Goal: Check status

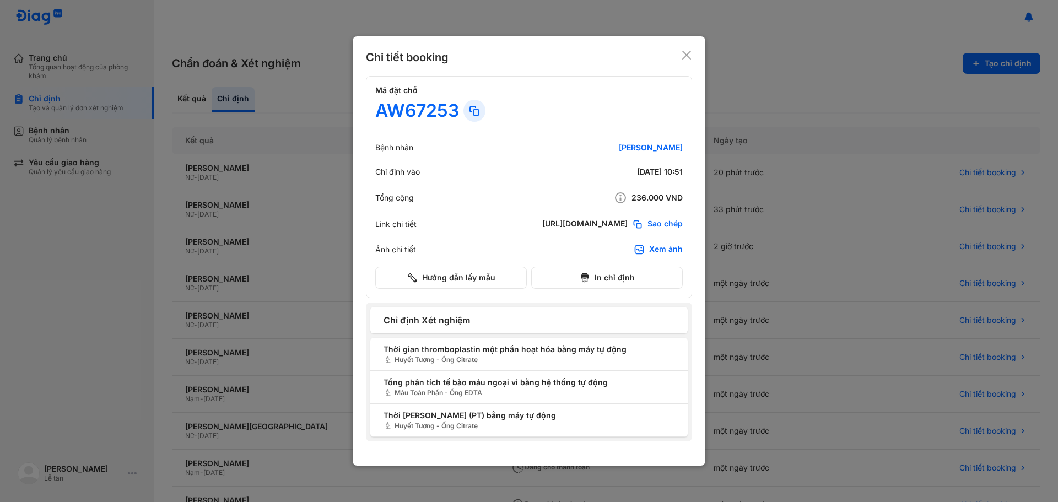
click at [268, 57] on div at bounding box center [529, 251] width 1058 height 502
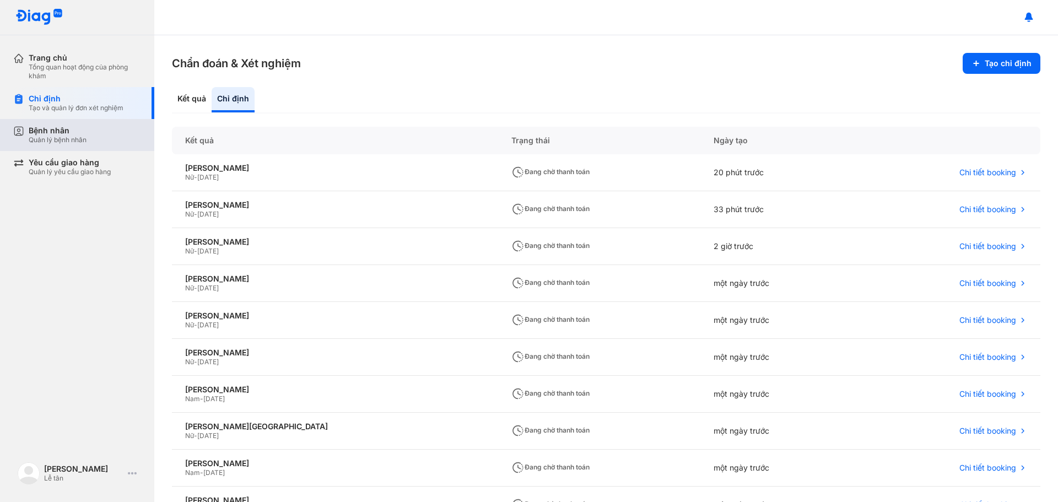
click at [75, 136] on div "Quản lý bệnh nhân" at bounding box center [58, 140] width 58 height 9
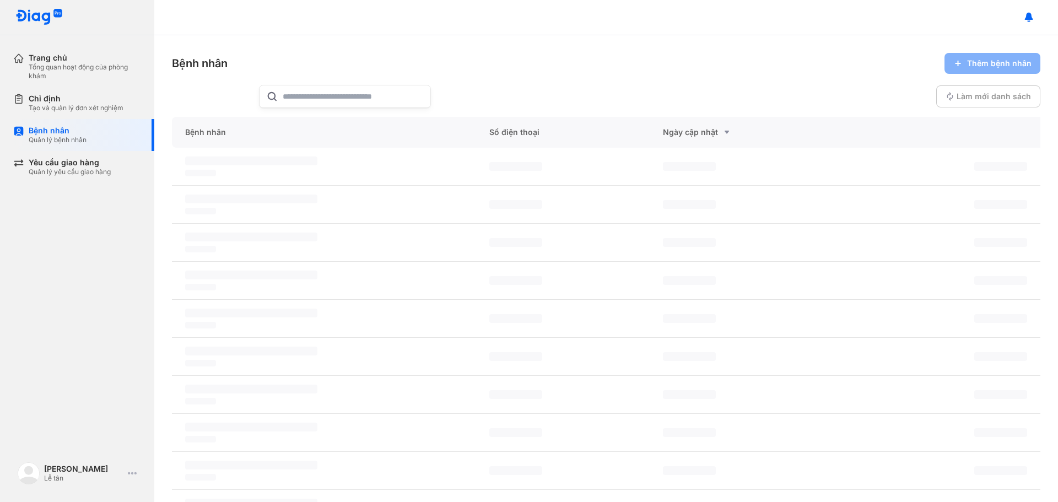
click at [350, 97] on input "text" at bounding box center [353, 96] width 141 height 22
paste input "**********"
type input "**********"
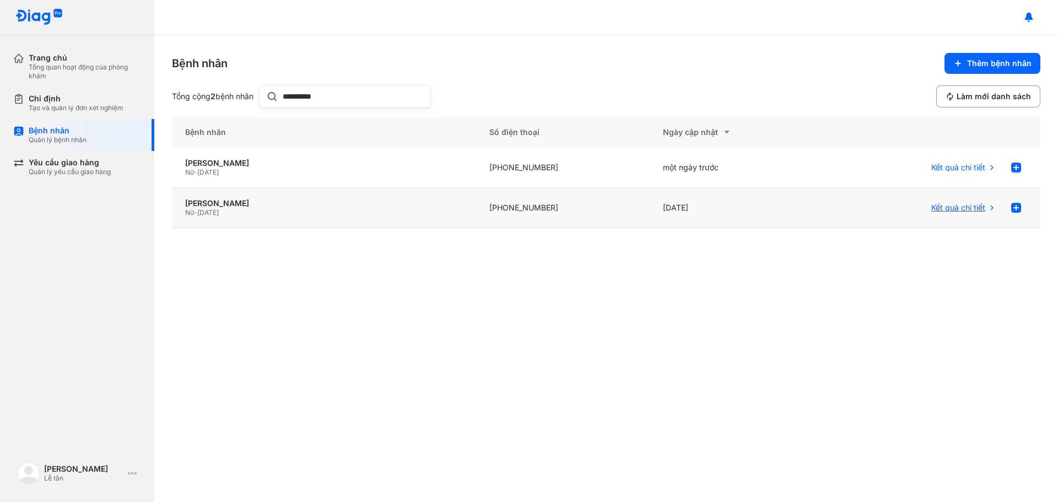
click at [991, 206] on use at bounding box center [992, 208] width 3 height 5
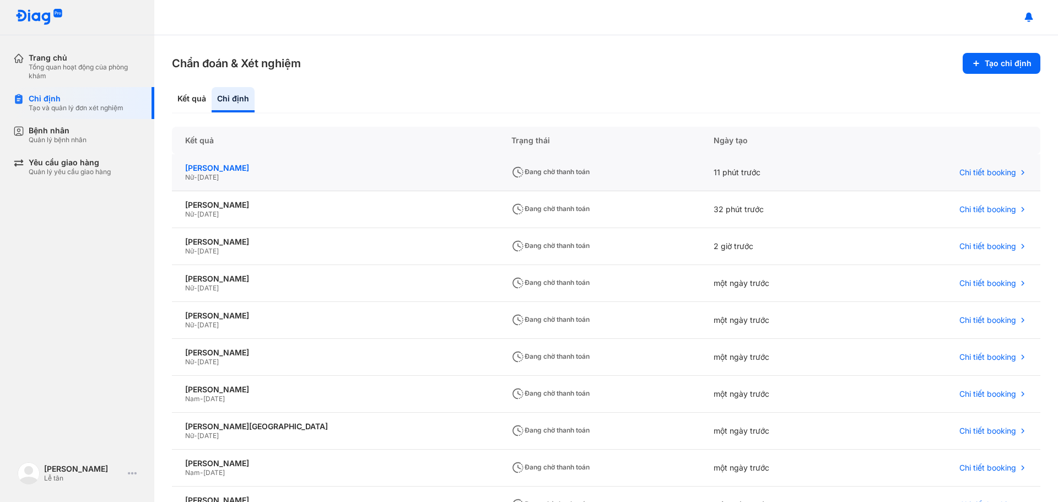
click at [354, 171] on div "Ngô Thu Hường" at bounding box center [335, 168] width 300 height 10
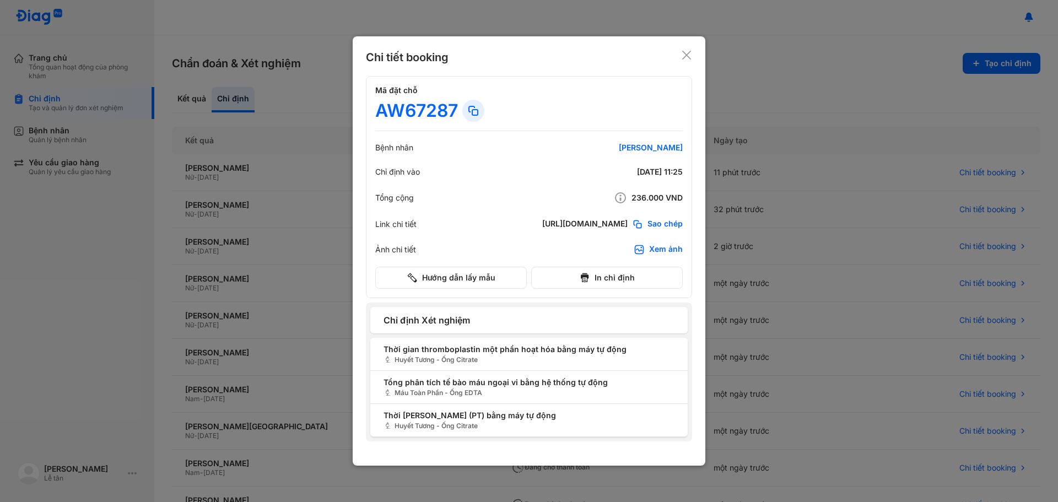
click at [896, 156] on div at bounding box center [529, 251] width 1058 height 502
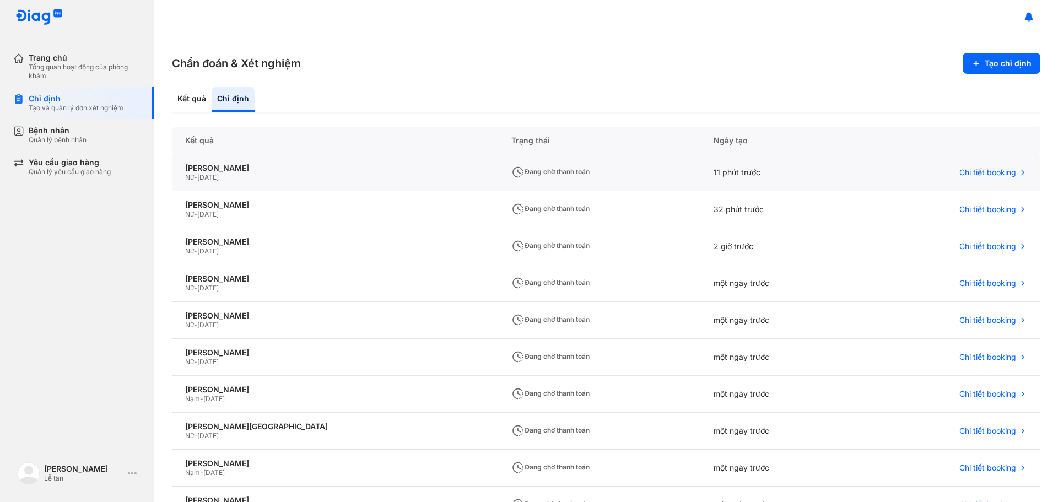
click at [1004, 173] on span "Chi tiết booking" at bounding box center [988, 173] width 57 height 10
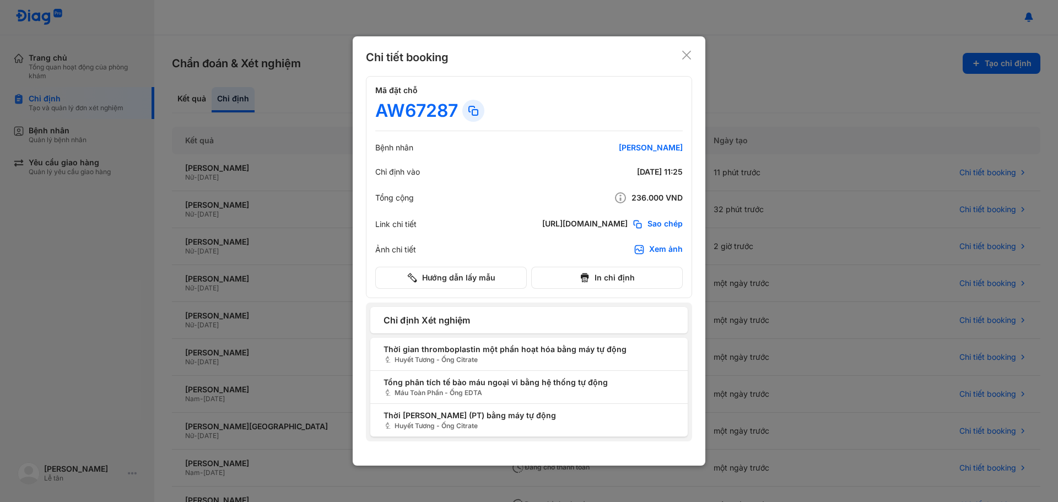
click at [330, 224] on div at bounding box center [529, 251] width 1058 height 502
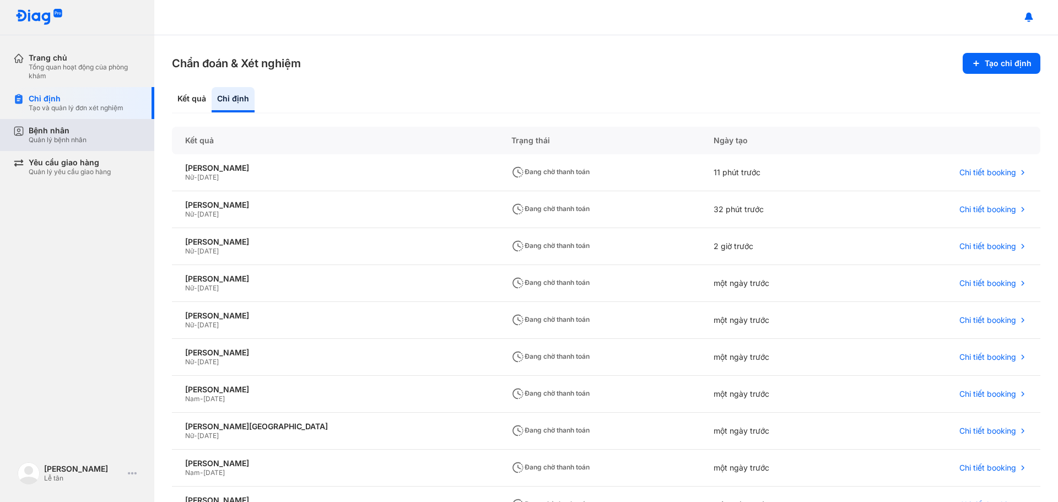
click at [77, 143] on div "Quản lý bệnh nhân" at bounding box center [58, 140] width 58 height 9
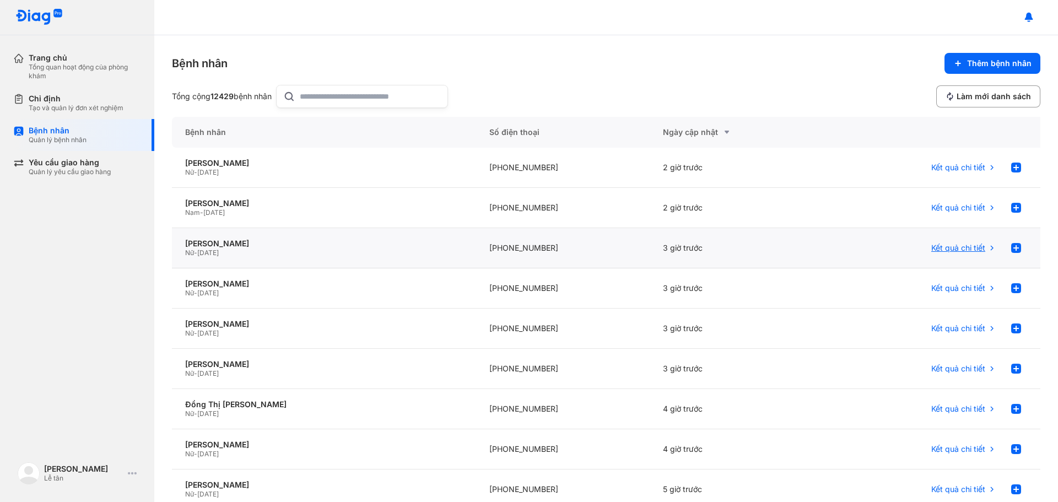
click at [977, 248] on div "Kết quả chi tiết" at bounding box center [963, 248] width 65 height 22
click at [955, 247] on span "Kết quả chi tiết" at bounding box center [958, 248] width 54 height 10
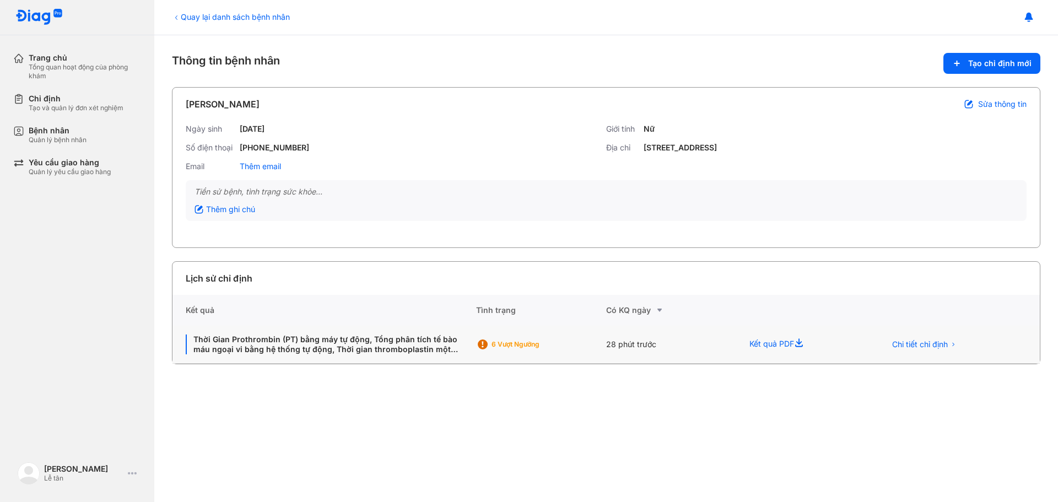
click at [765, 344] on div "Kết quả PDF" at bounding box center [804, 345] width 136 height 38
click at [909, 341] on span "Chi tiết chỉ định" at bounding box center [920, 345] width 56 height 10
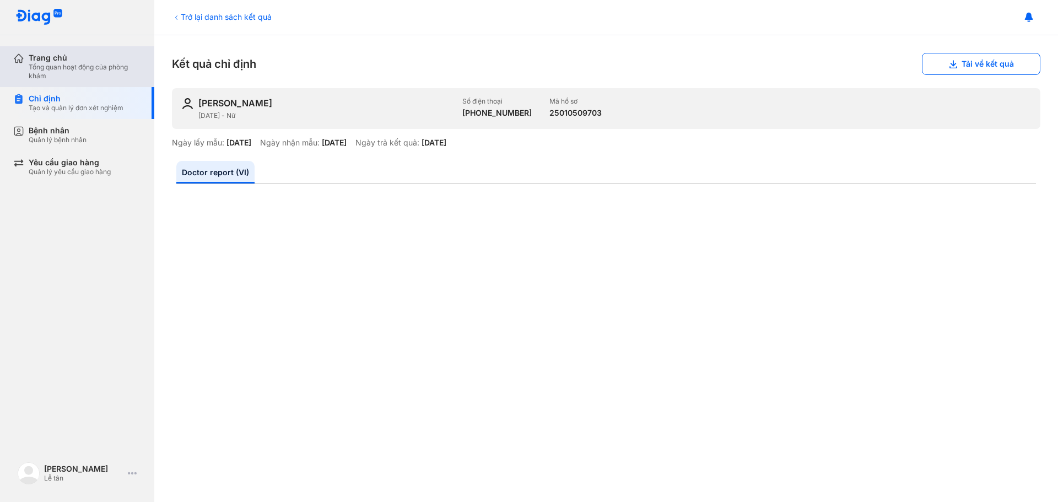
click at [17, 65] on div "Trang chủ Tổng quan hoạt động của phòng khám" at bounding box center [83, 66] width 141 height 41
